Goal: Task Accomplishment & Management: Use online tool/utility

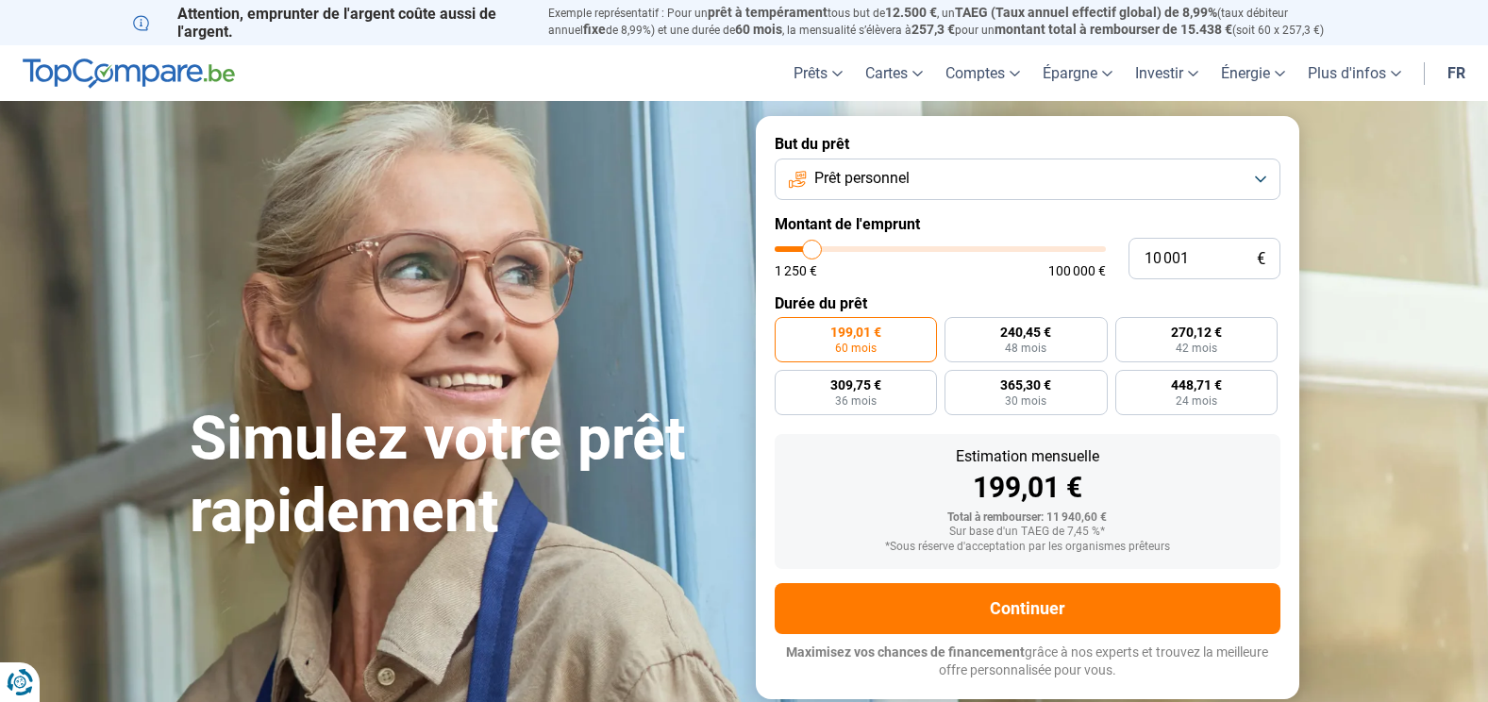
click at [1266, 176] on button "Prêt personnel" at bounding box center [1028, 180] width 506 height 42
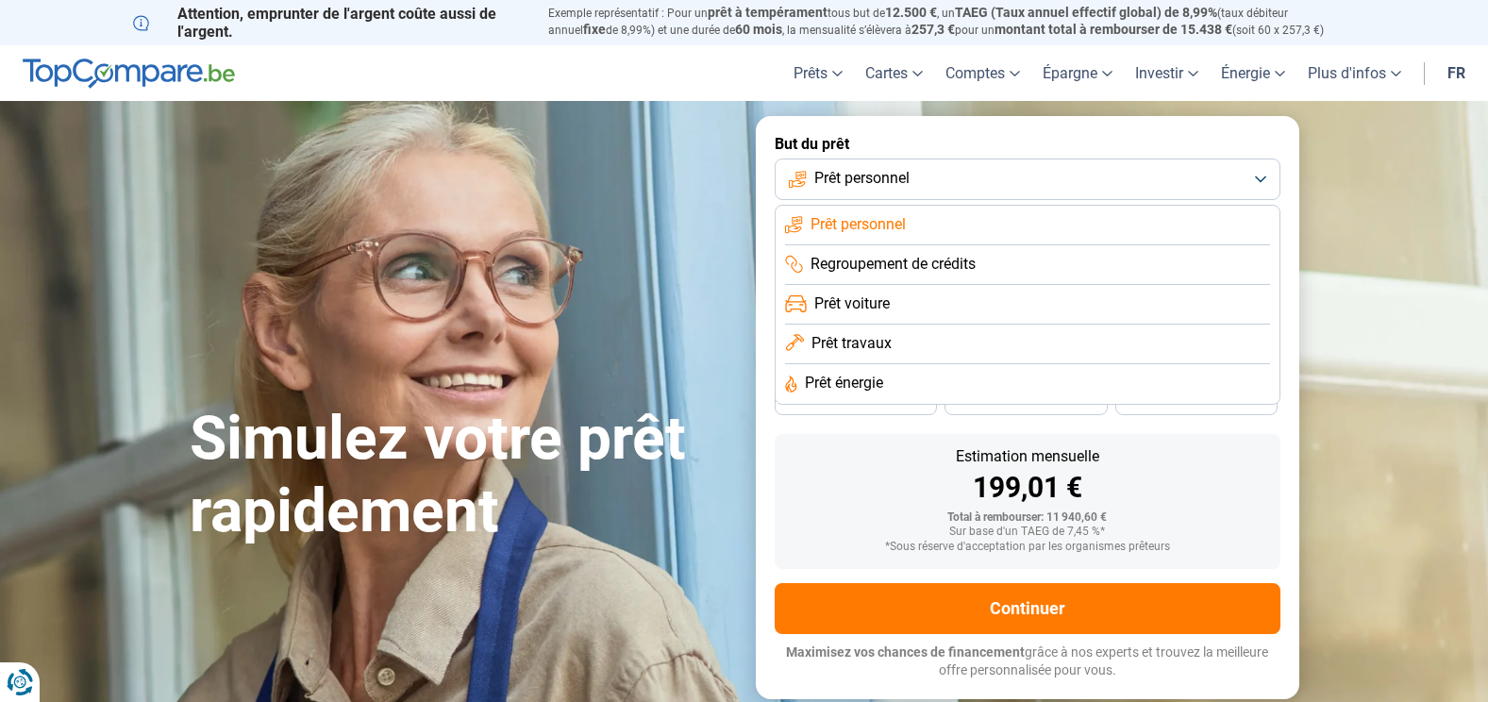
click at [941, 261] on span "Regroupement de crédits" at bounding box center [893, 264] width 165 height 21
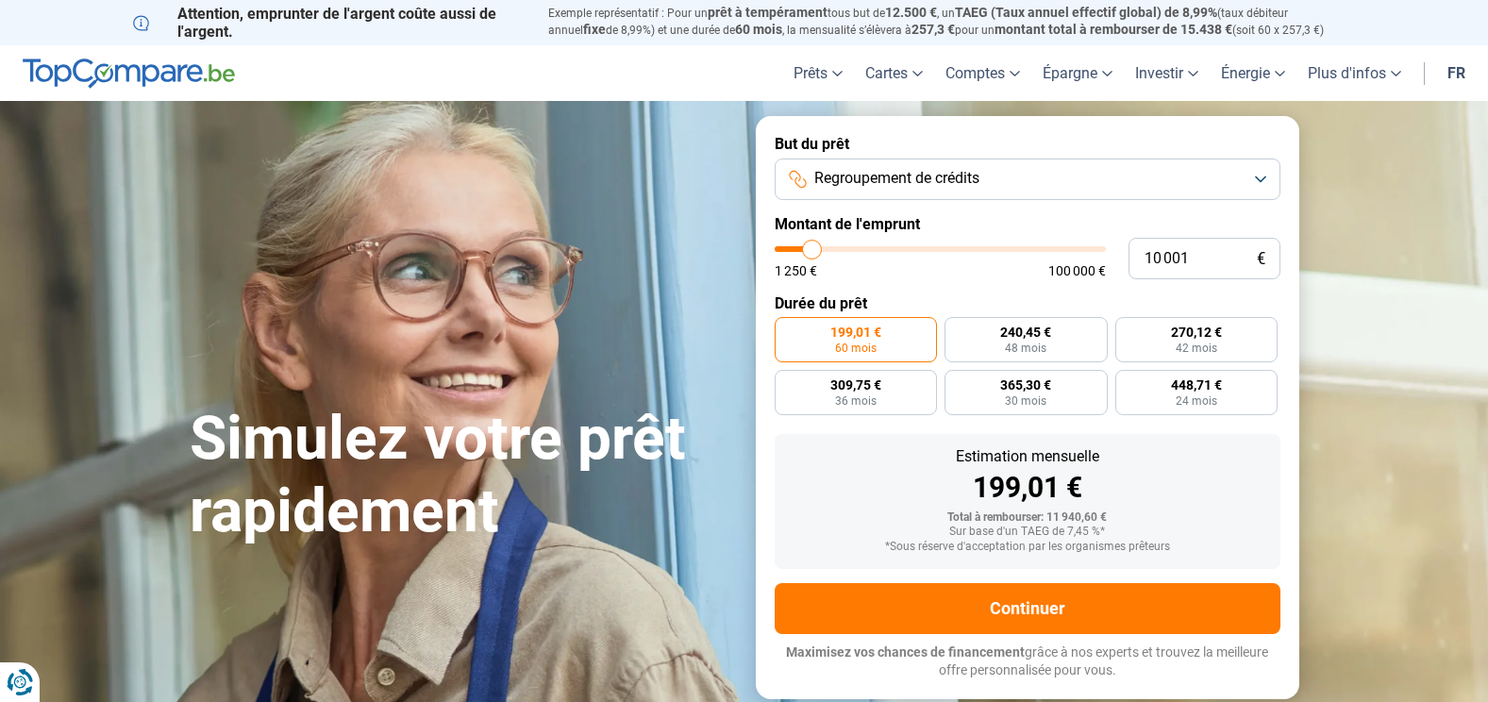
type input "8 750"
type input "8750"
type input "9 000"
type input "9000"
type input "9 500"
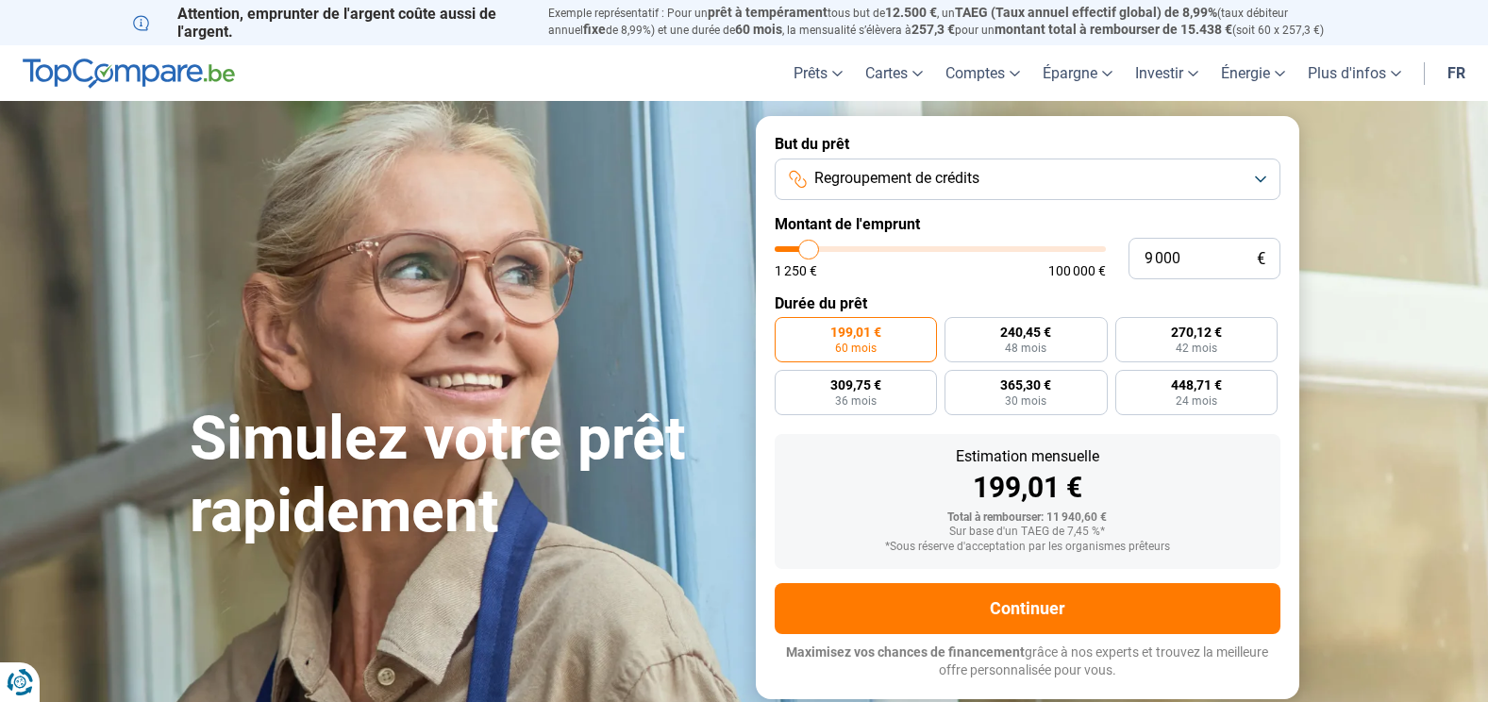
type input "9500"
type input "9 750"
type input "9750"
type input "10 000"
type input "10000"
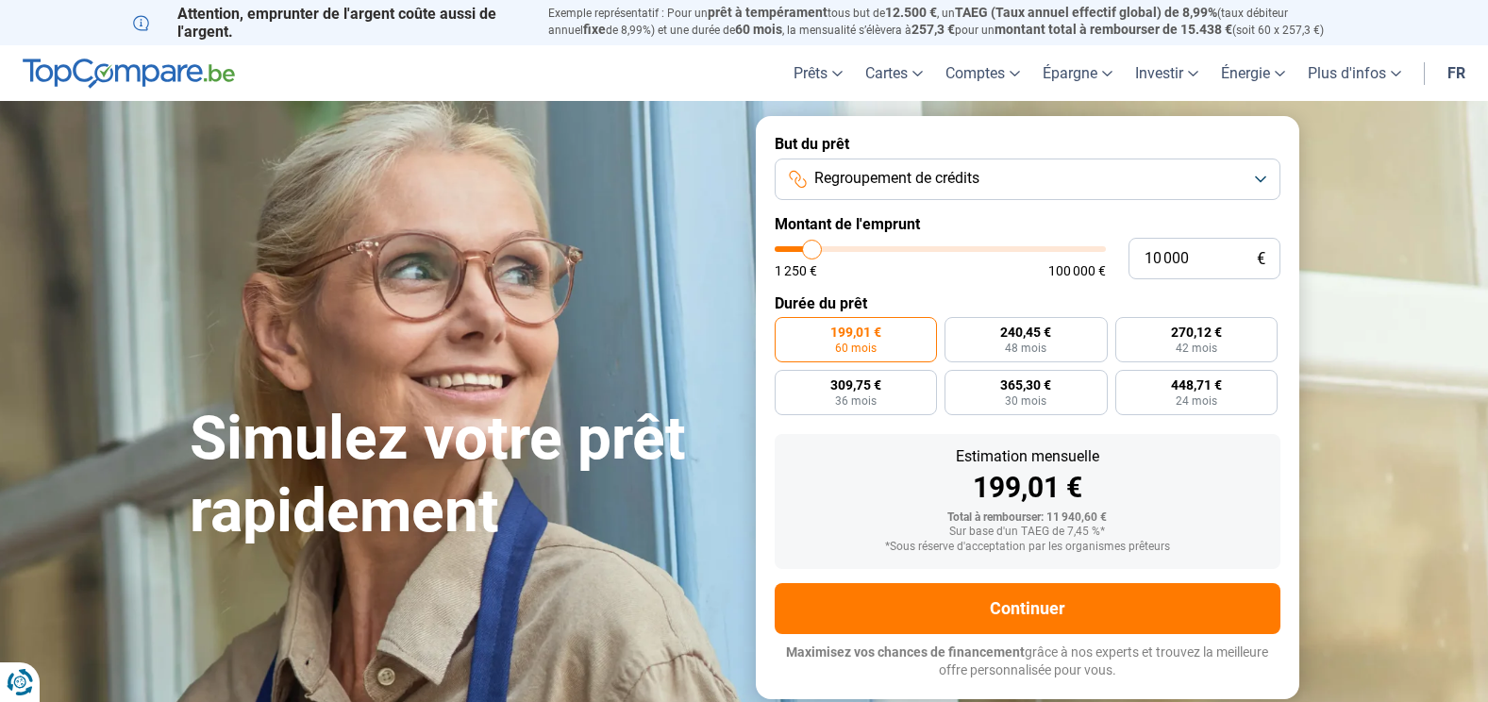
type input "10 250"
type input "10250"
type input "11 000"
type input "11000"
type input "11 500"
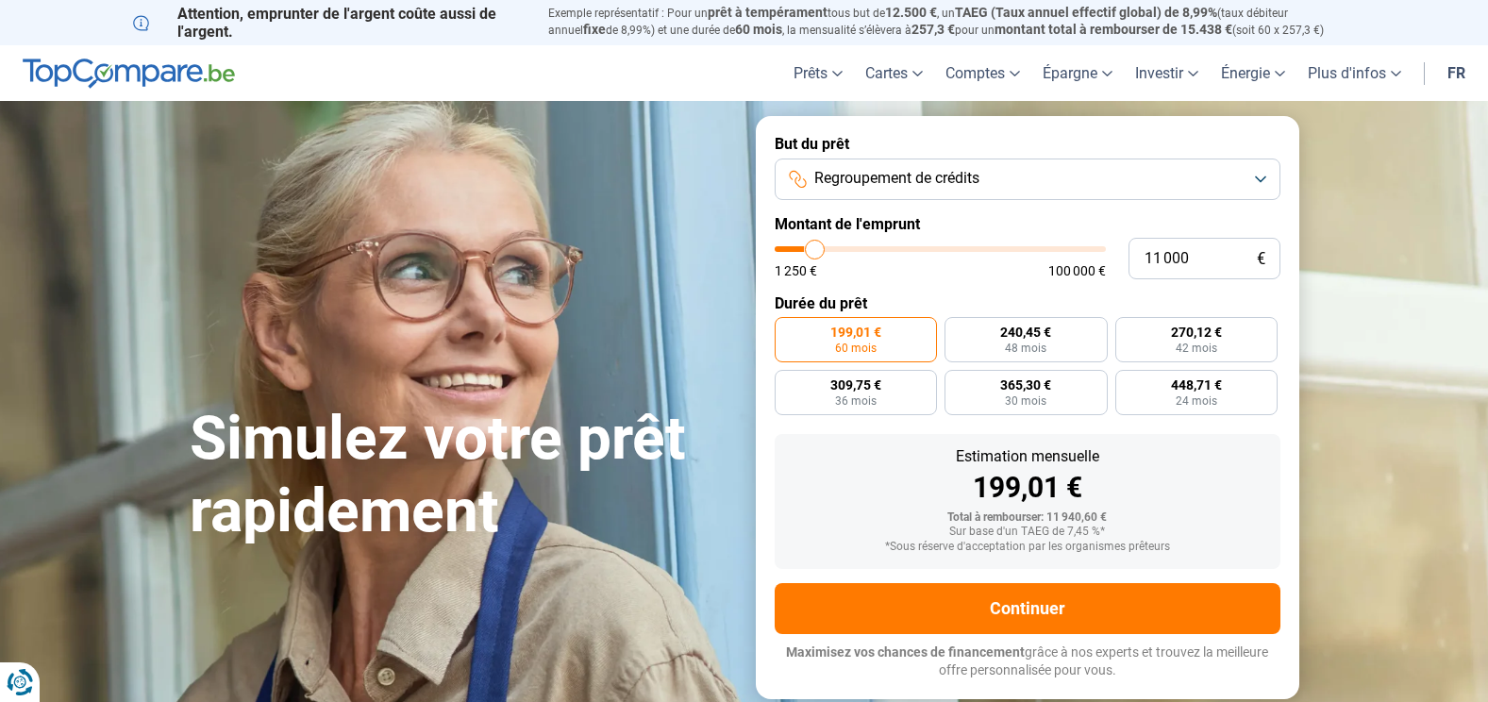
type input "11500"
type input "12 500"
type input "12500"
type input "12 750"
type input "12750"
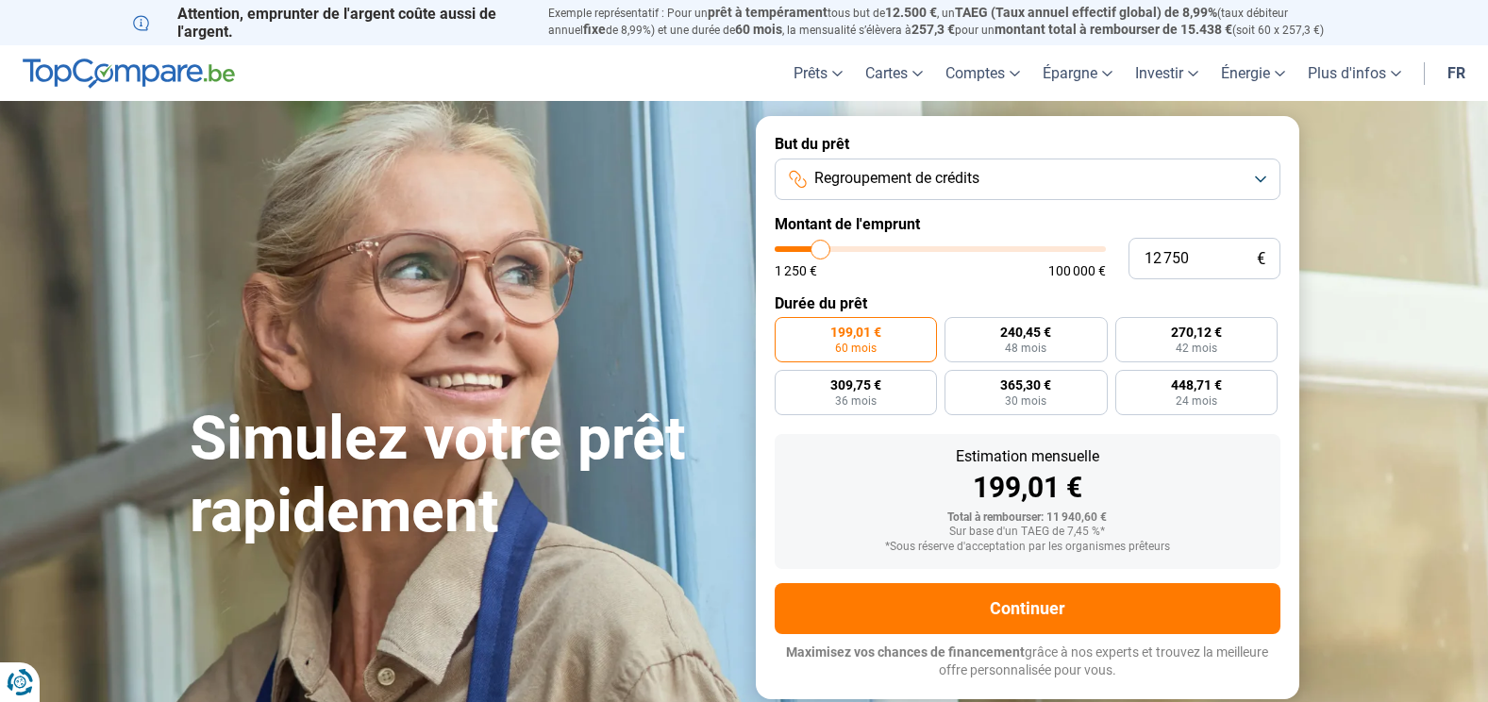
type input "13 000"
type input "13000"
type input "13 500"
type input "13500"
type input "14 500"
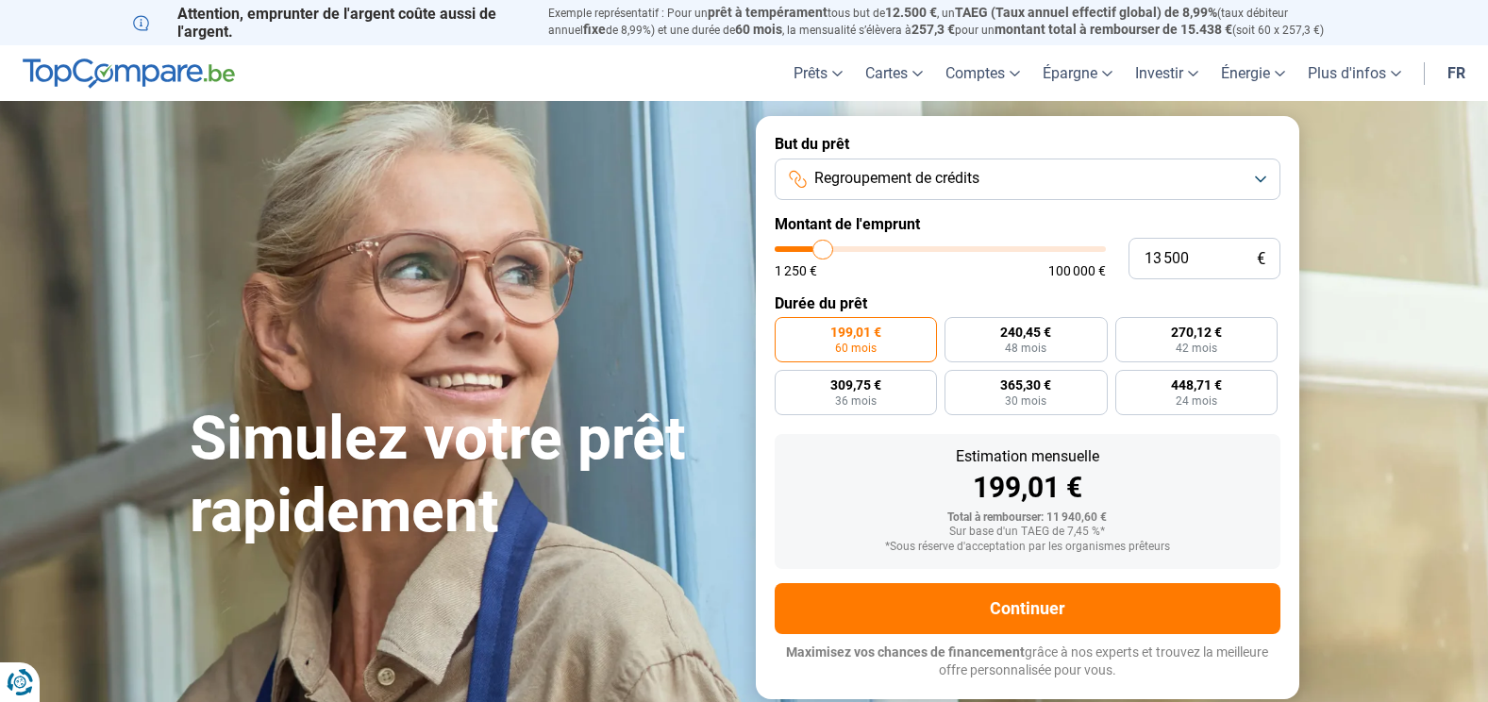
type input "14500"
type input "15 500"
type input "15500"
type input "15 750"
drag, startPoint x: 813, startPoint y: 246, endPoint x: 830, endPoint y: 246, distance: 17.9
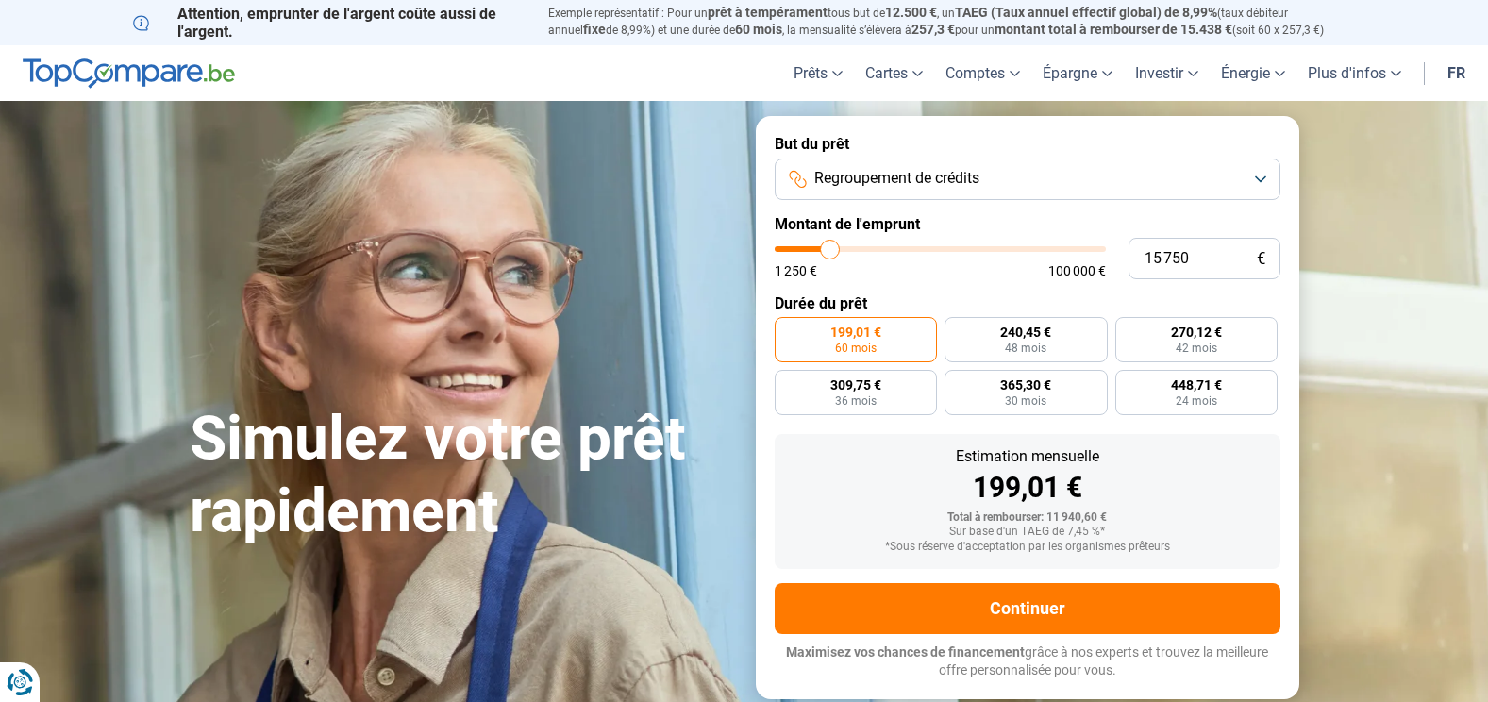
type input "15750"
click at [830, 246] on input "range" at bounding box center [940, 249] width 331 height 6
radio input "false"
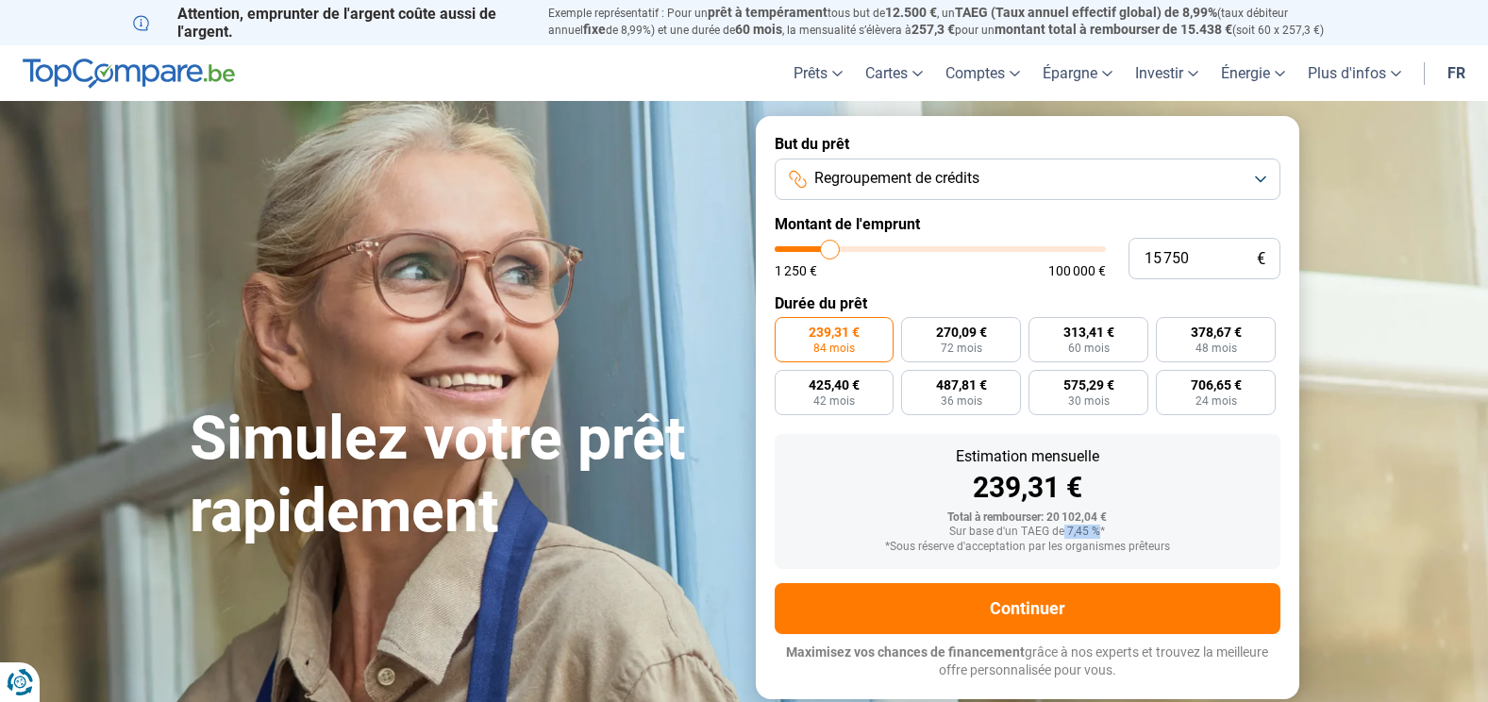
drag, startPoint x: 1064, startPoint y: 534, endPoint x: 1097, endPoint y: 531, distance: 33.1
click at [1097, 531] on div "Sur base d'un TAEG de 7,45 %*" at bounding box center [1028, 532] width 476 height 13
